Goal: Find specific fact: Find specific fact

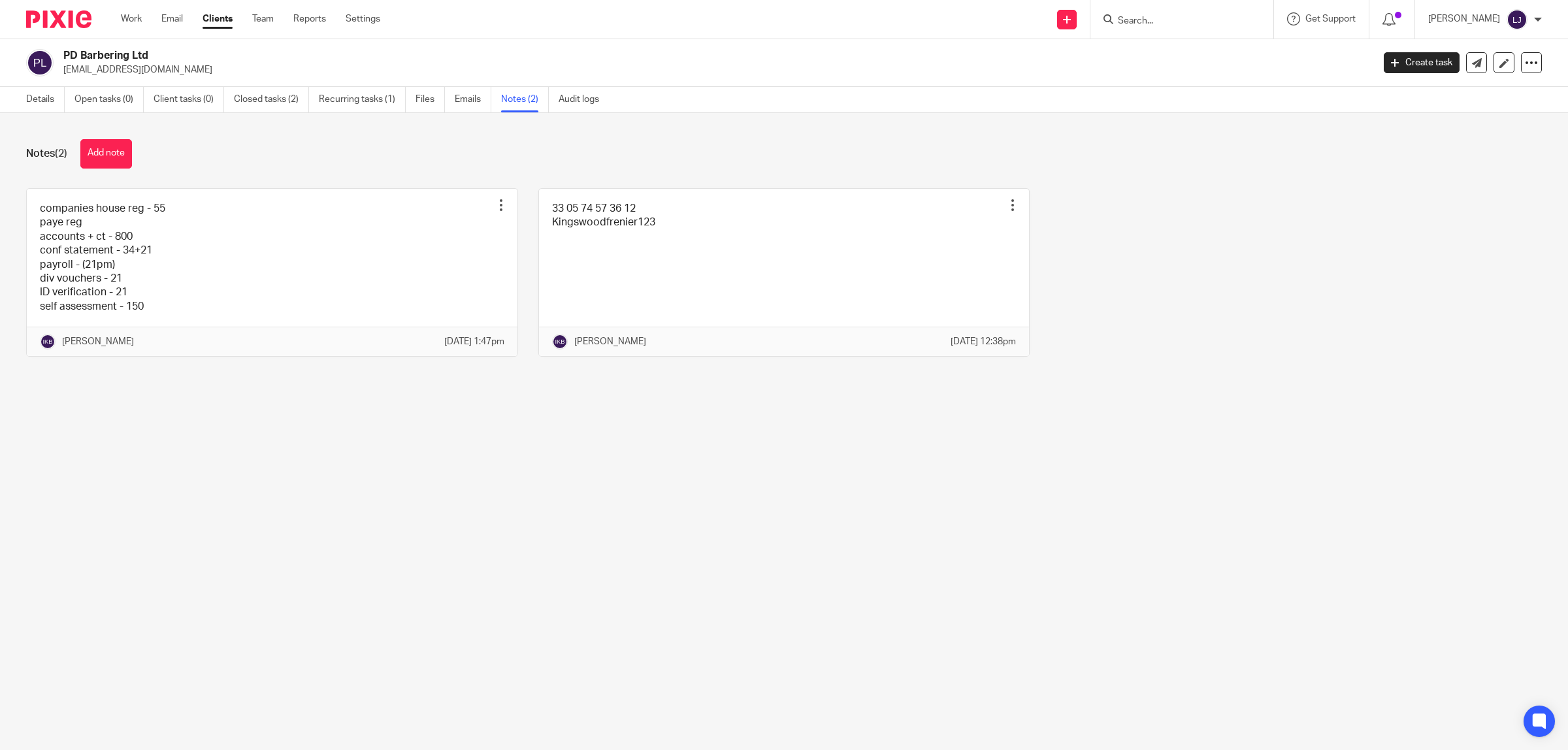
click at [633, 25] on input "Search" at bounding box center [1175, 21] width 118 height 12
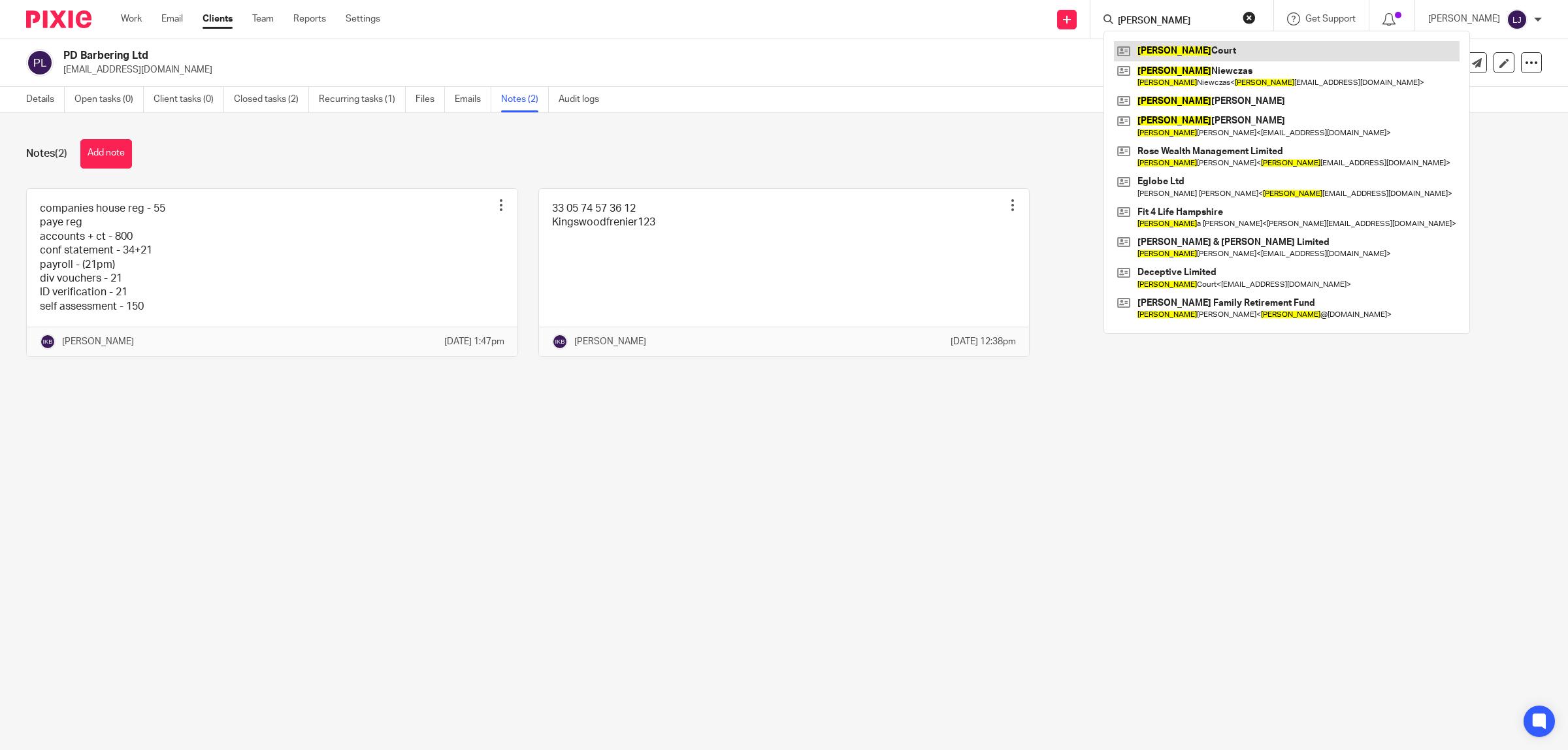
type input "[PERSON_NAME]"
click at [633, 50] on link at bounding box center [1287, 51] width 345 height 19
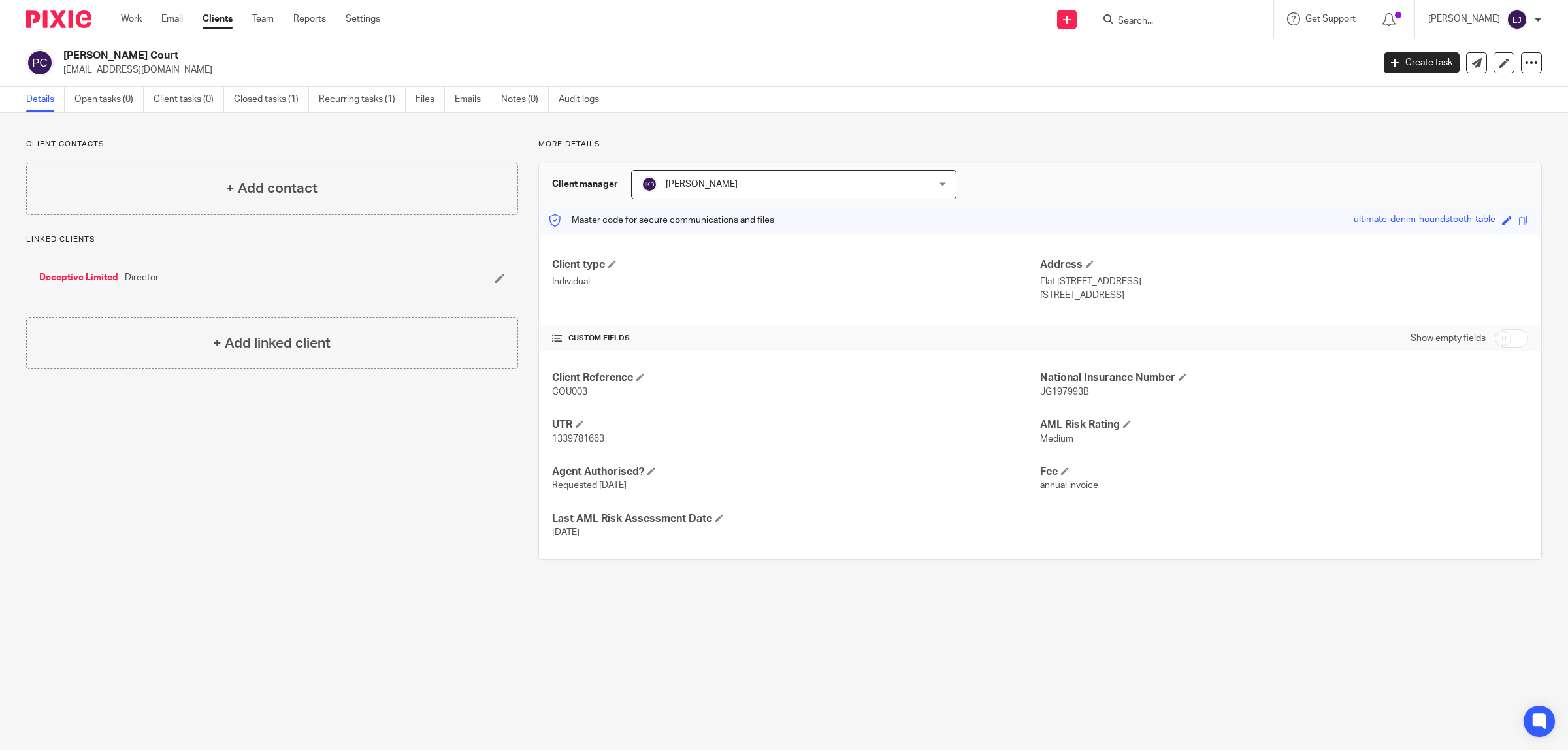
click at [1256, 17] on form at bounding box center [1186, 19] width 139 height 17
click at [1204, 25] on input "Search" at bounding box center [1175, 21] width 118 height 12
type input "DEC"
click at [1206, 63] on link at bounding box center [1235, 56] width 242 height 30
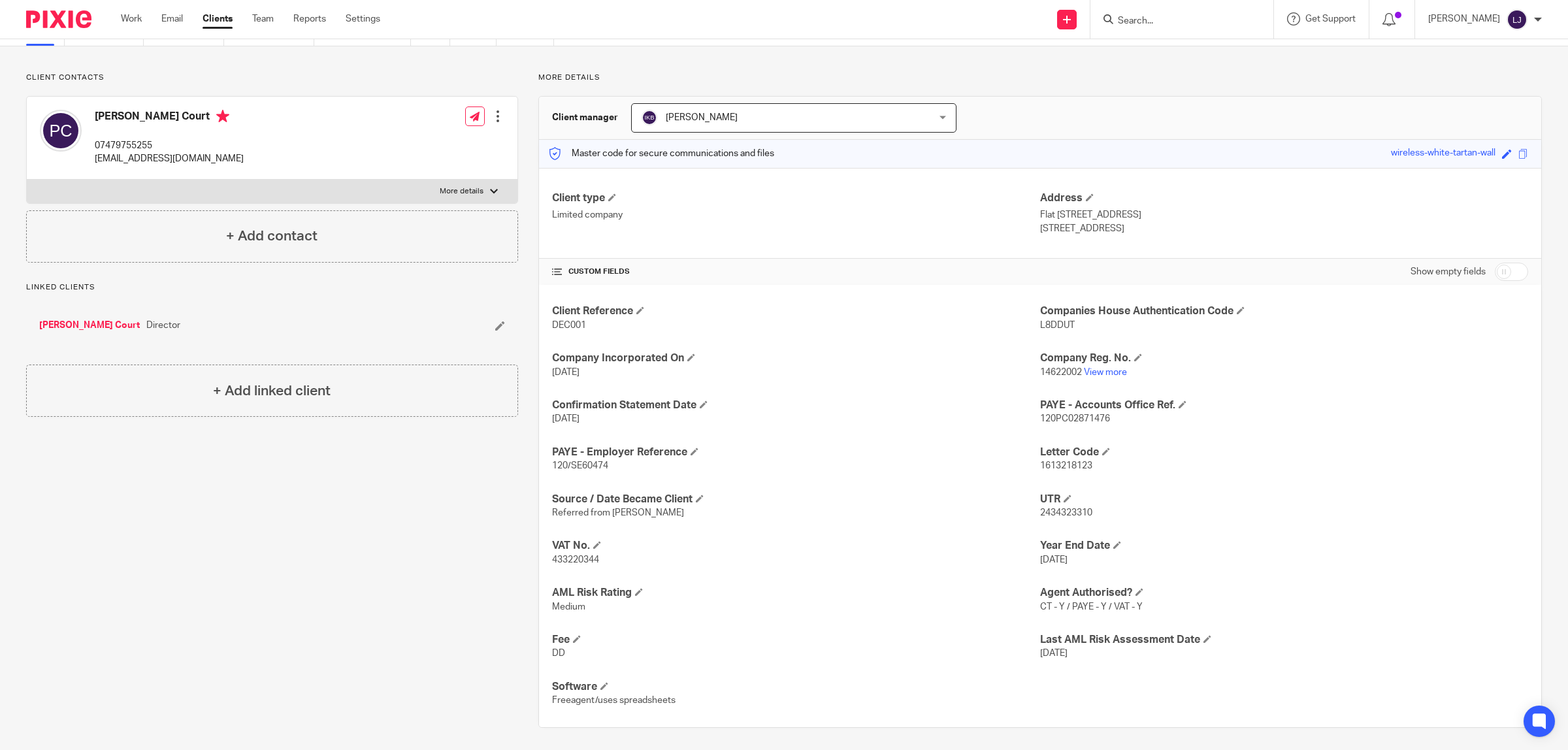
scroll to position [71, 0]
drag, startPoint x: 598, startPoint y: 557, endPoint x: 536, endPoint y: 561, distance: 62.1
click at [539, 561] on div "Client Reference DEC001 Companies House Authentication Code L8DDUT Company Inco…" at bounding box center [1040, 502] width 1002 height 442
copy span "433220344"
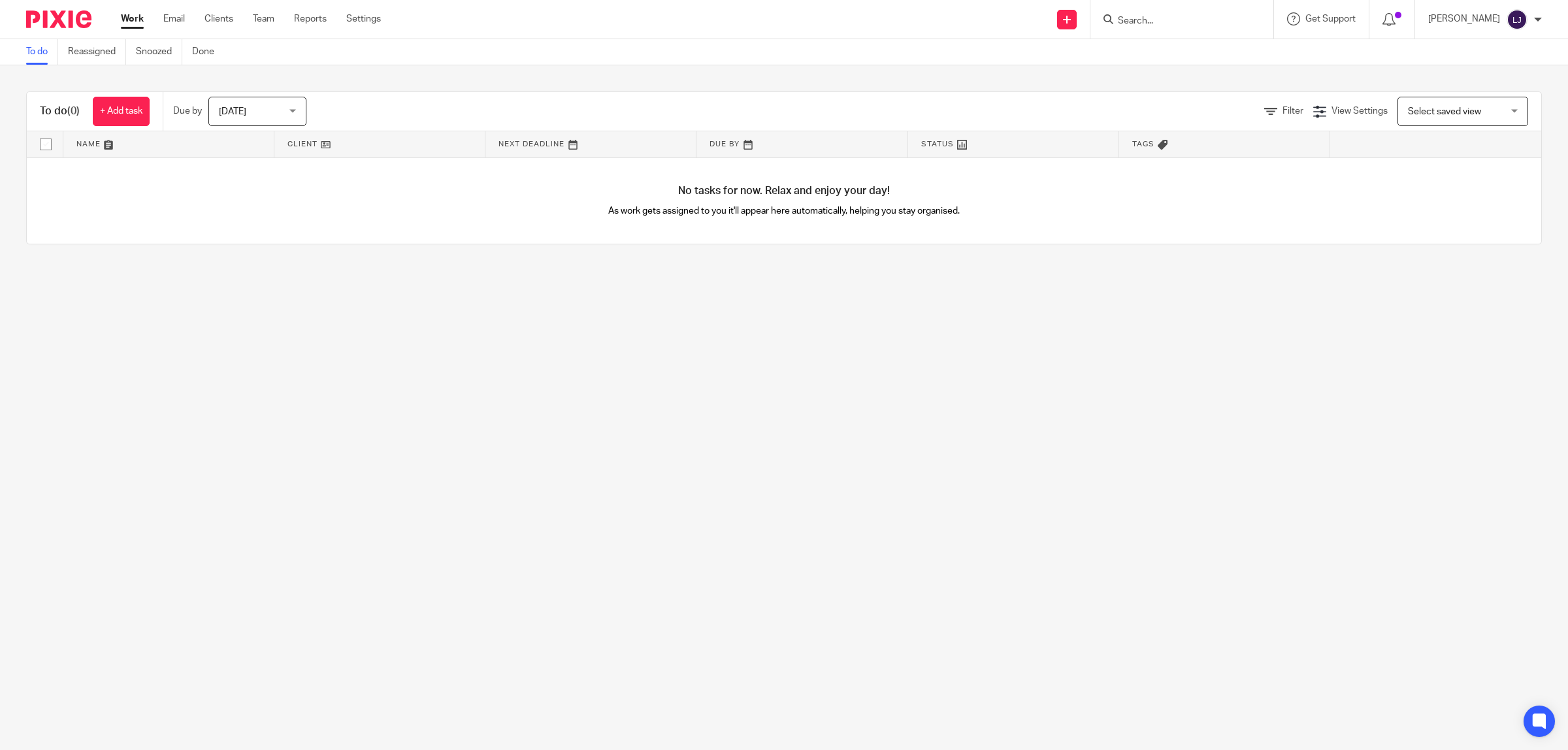
click at [1151, 24] on input "Search" at bounding box center [1175, 21] width 118 height 12
type input "dec"
click at [1223, 62] on link at bounding box center [1235, 56] width 242 height 30
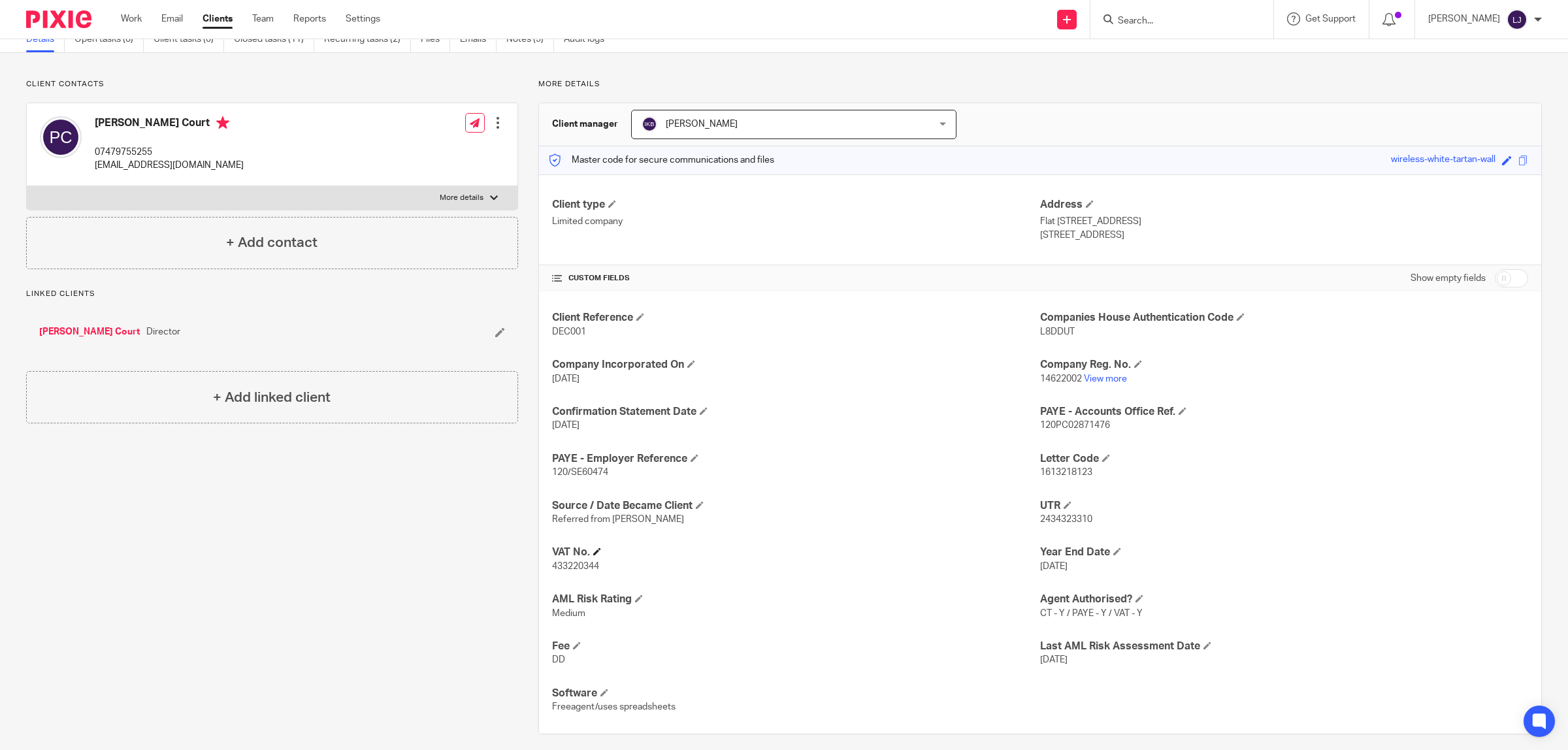
scroll to position [71, 0]
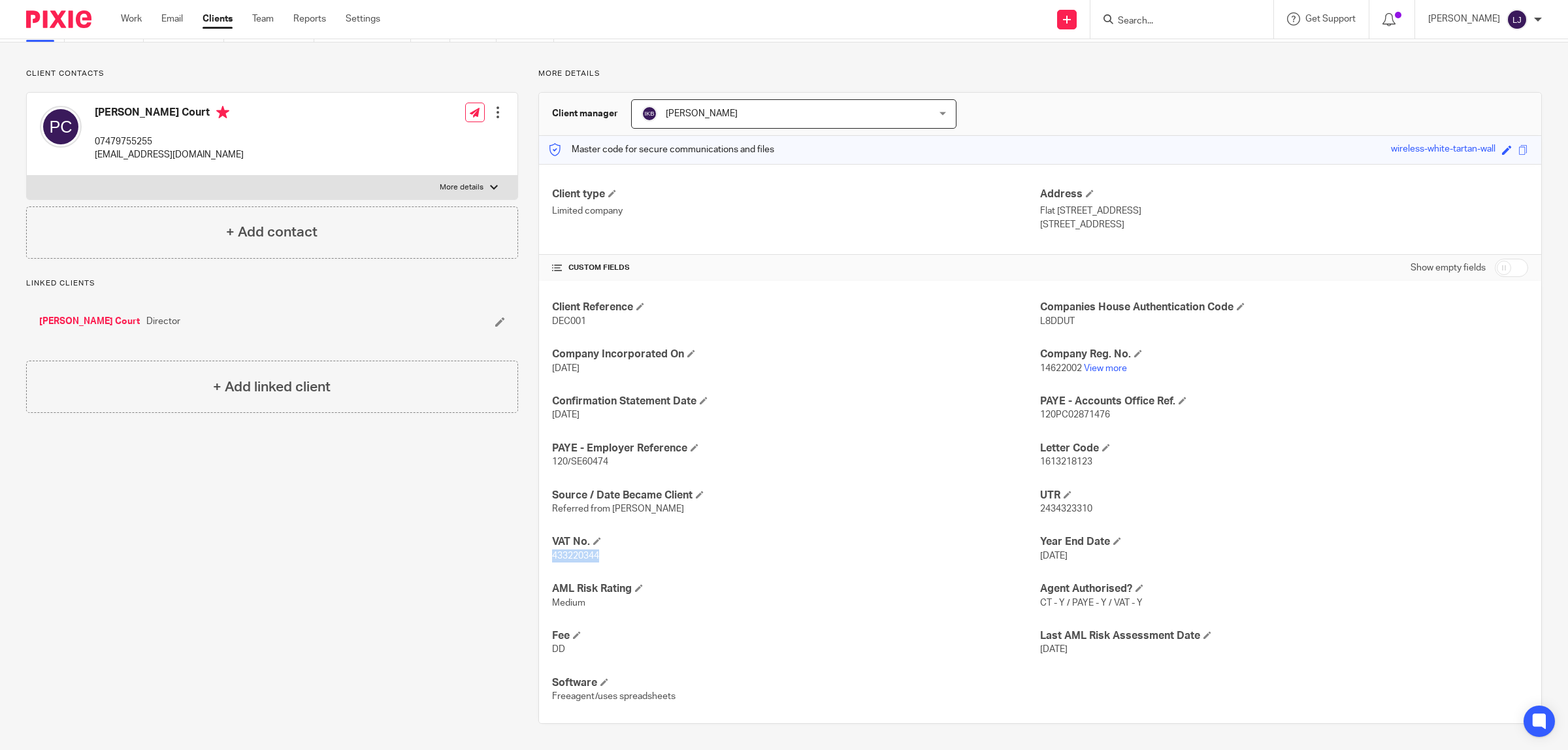
drag, startPoint x: 598, startPoint y: 555, endPoint x: 545, endPoint y: 555, distance: 53.0
click at [545, 555] on div "Client Reference DEC001 Companies House Authentication Code L8DDUT Company Inco…" at bounding box center [1040, 502] width 1002 height 442
copy span "433220344"
